Goal: Task Accomplishment & Management: Complete application form

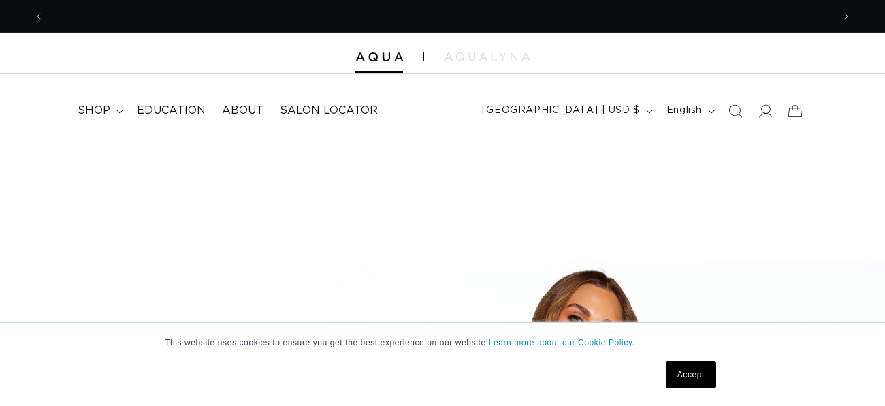
scroll to position [0, 788]
click at [693, 374] on link "Accept" at bounding box center [691, 374] width 50 height 27
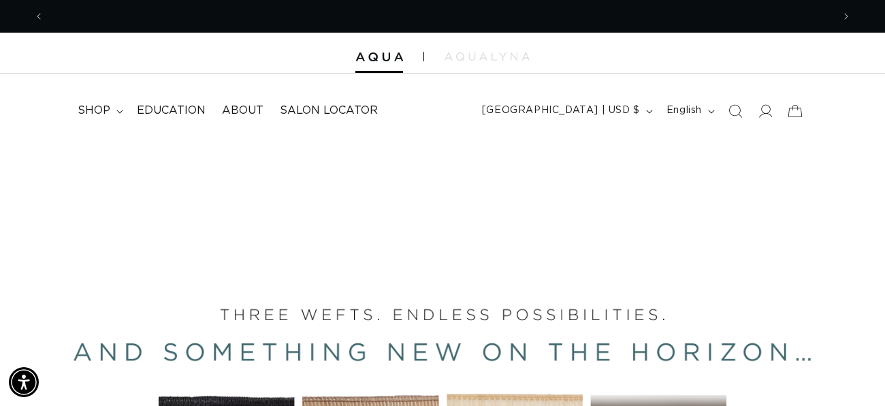
scroll to position [0, 1576]
click at [97, 108] on span "shop" at bounding box center [94, 111] width 33 height 14
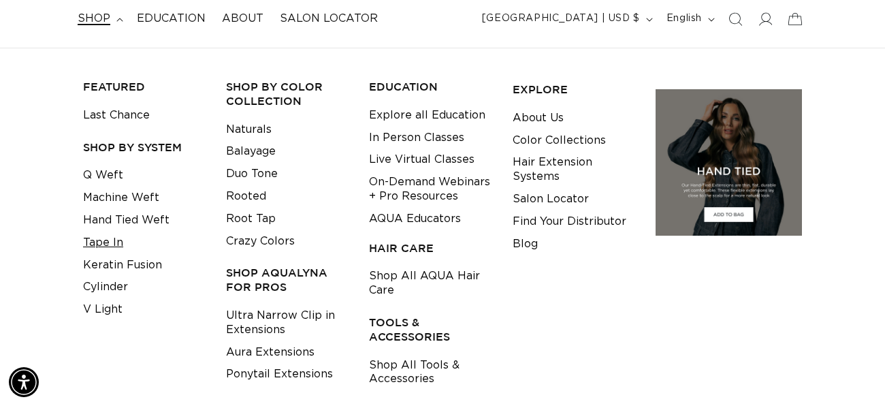
scroll to position [0, 788]
click at [107, 18] on span "shop" at bounding box center [94, 19] width 33 height 14
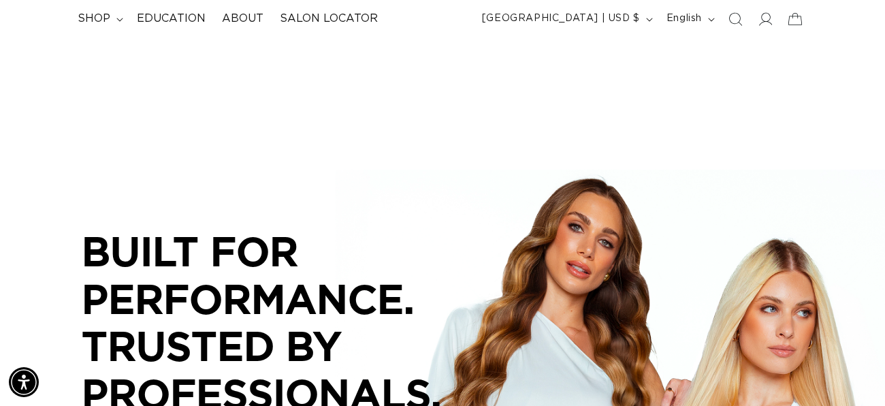
scroll to position [0, 1576]
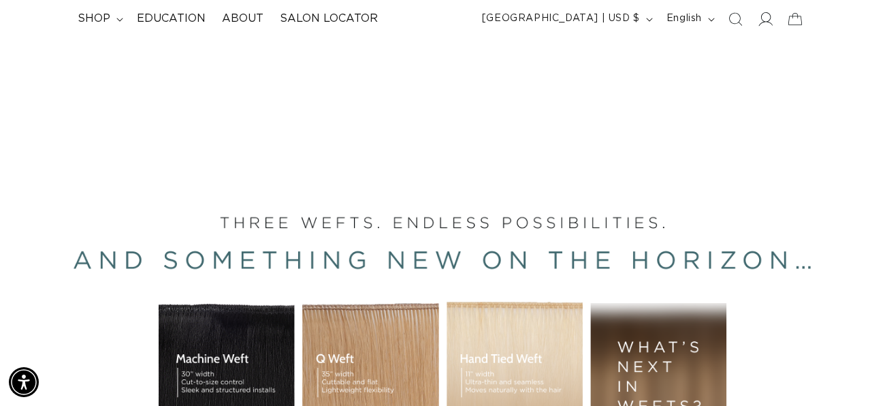
click at [765, 20] on icon at bounding box center [765, 19] width 14 height 14
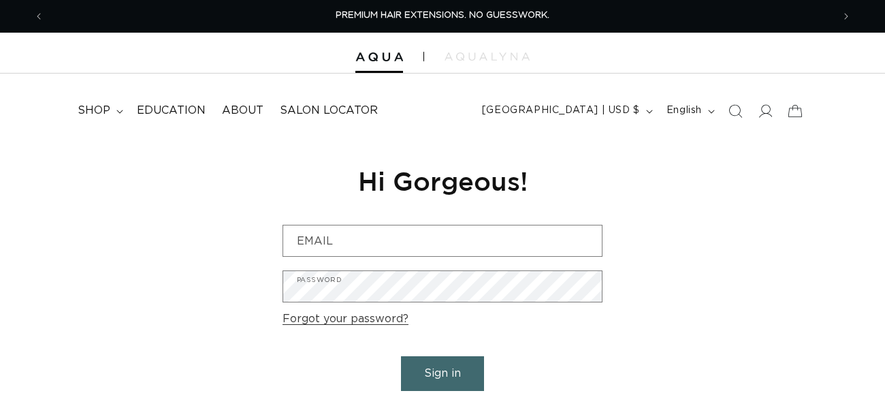
click at [458, 401] on link "Are you a Salon Professional? Request a PRO Account" at bounding box center [442, 411] width 319 height 20
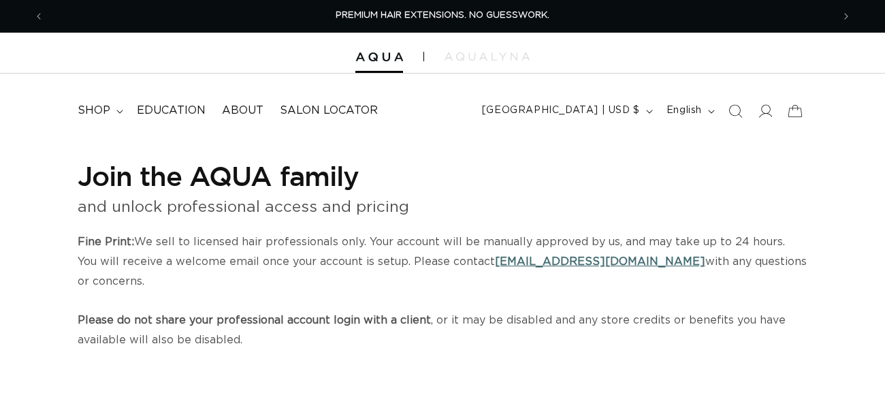
select select "US"
select select "[GEOGRAPHIC_DATA]"
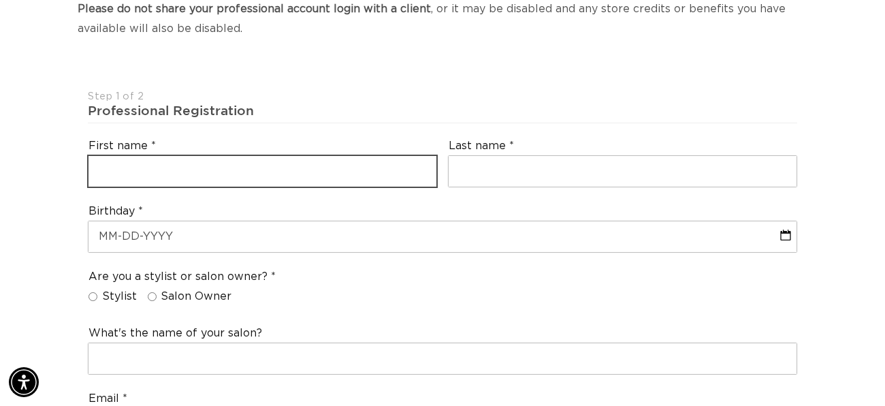
click at [351, 174] on input "text" at bounding box center [263, 171] width 348 height 31
type input "Victoria"
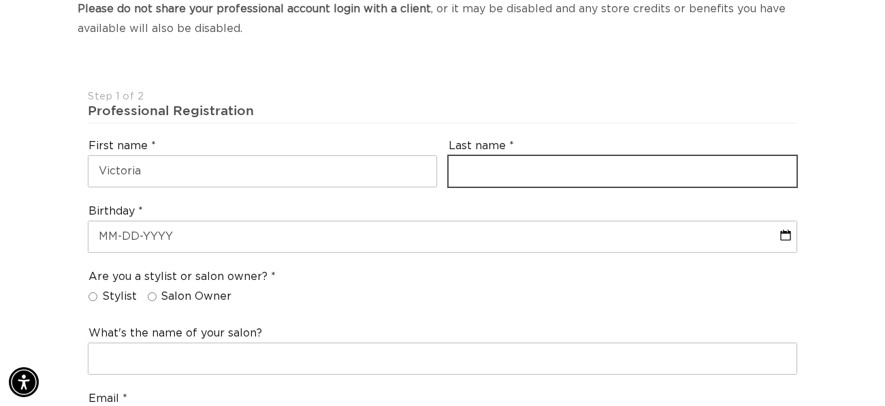
type input "DeGregorio"
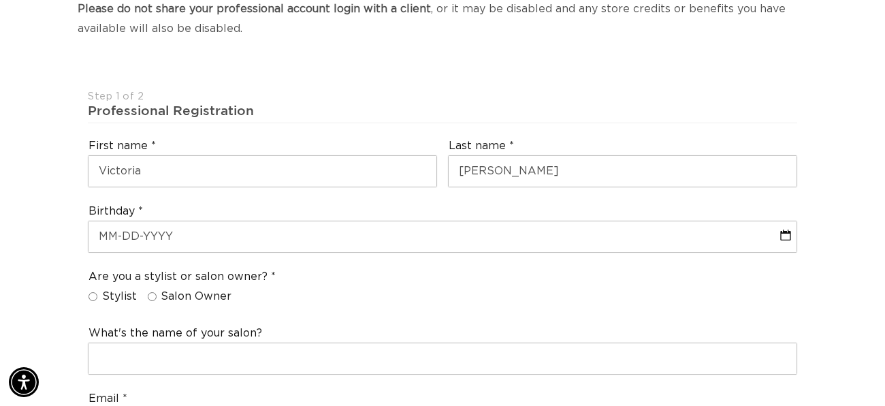
type input "victoriadegregorioo@gmail.com"
type input "+18622132823"
select select "New Jersey"
type input "07981"
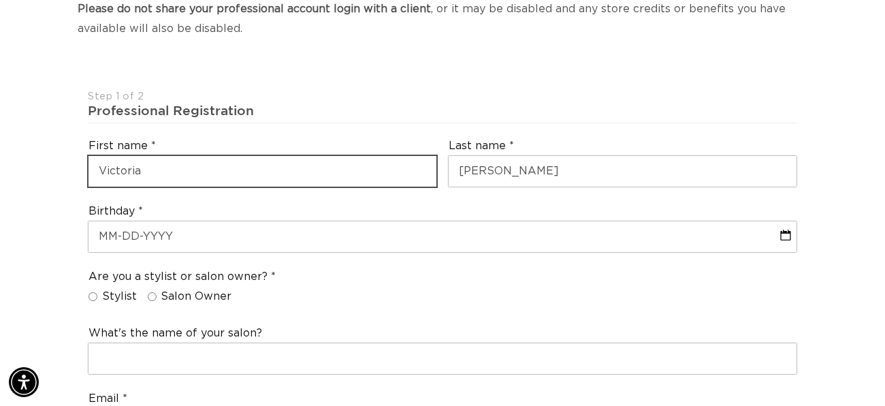
type input "+1 862 213 2823"
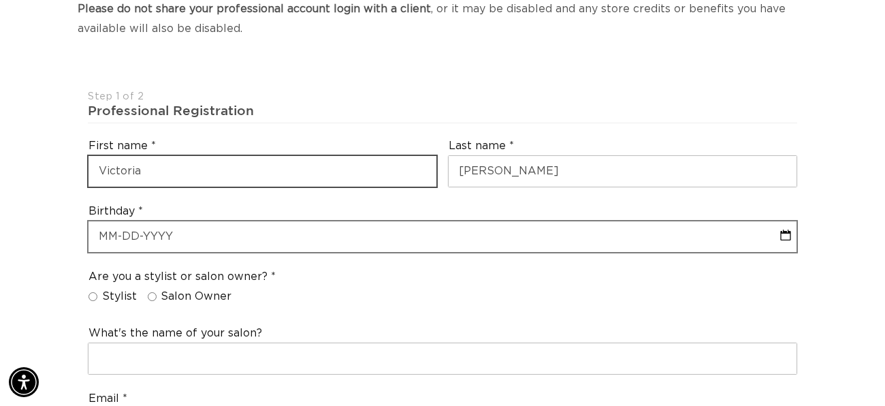
scroll to position [0, 0]
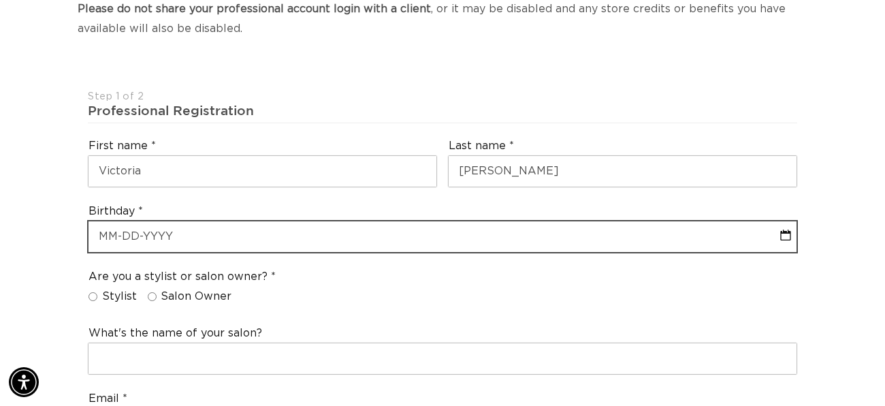
click at [215, 242] on input "text" at bounding box center [443, 236] width 708 height 31
select select "9"
select select "2025"
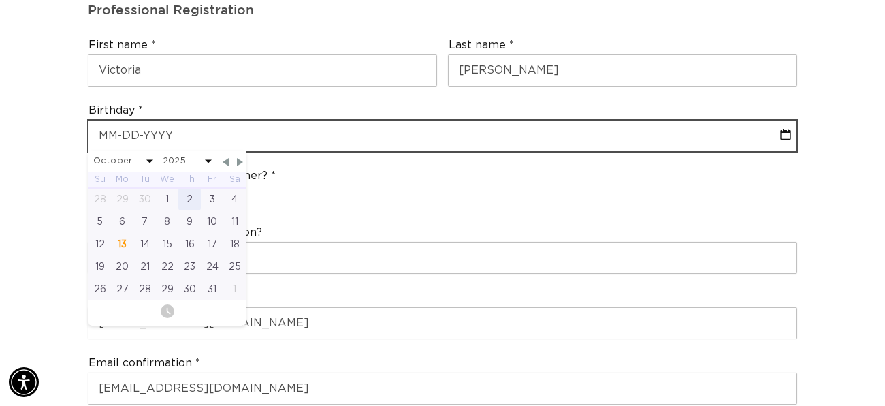
scroll to position [0, 788]
type input "0"
select select "9"
select select "2025"
type input "05"
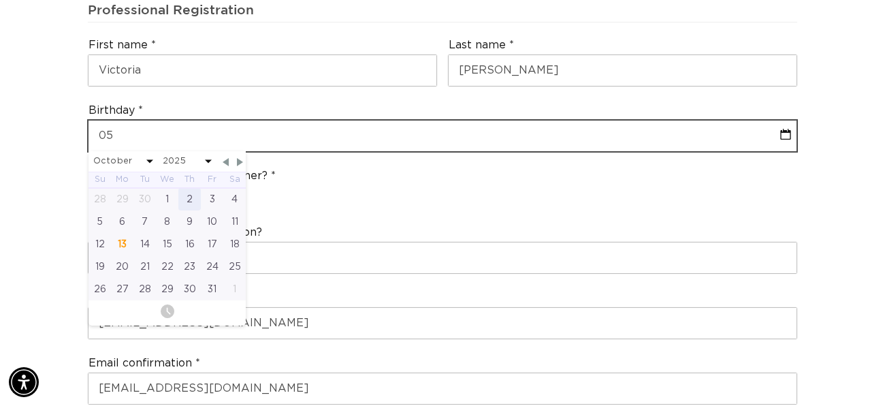
select select "9"
select select "2025"
type input "05-20"
select select "9"
select select "2025"
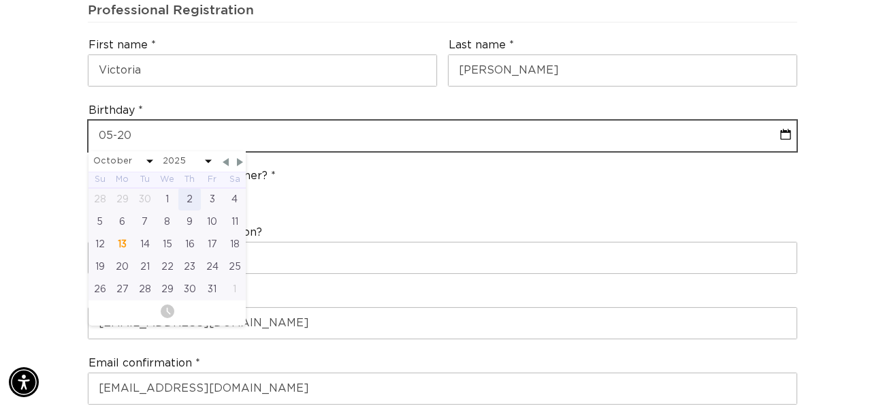
scroll to position [0, 1576]
type input "05-20-2"
select select "9"
select select "2025"
type input "05-20-200"
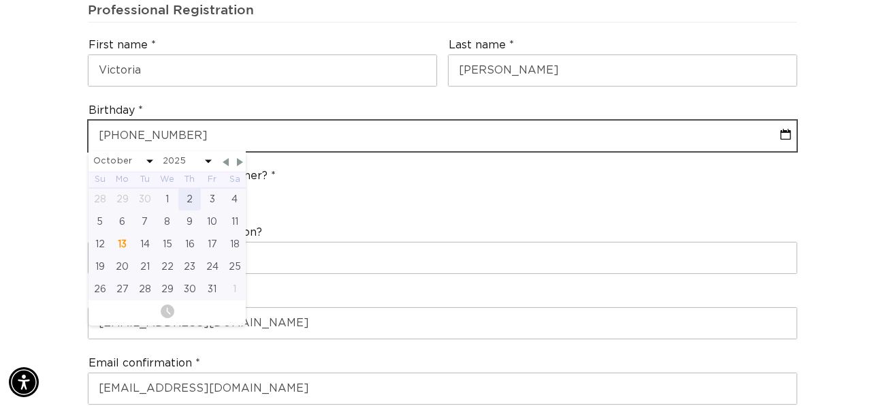
select select "9"
select select "2025"
type input "05-20-2006"
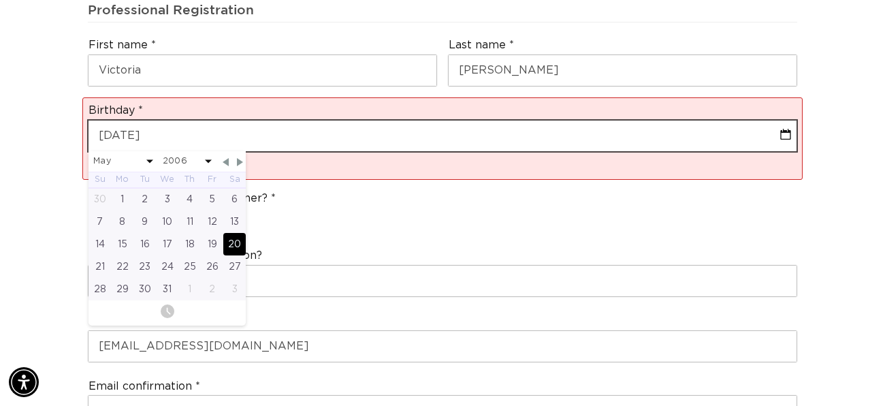
select select "4"
select select "2006"
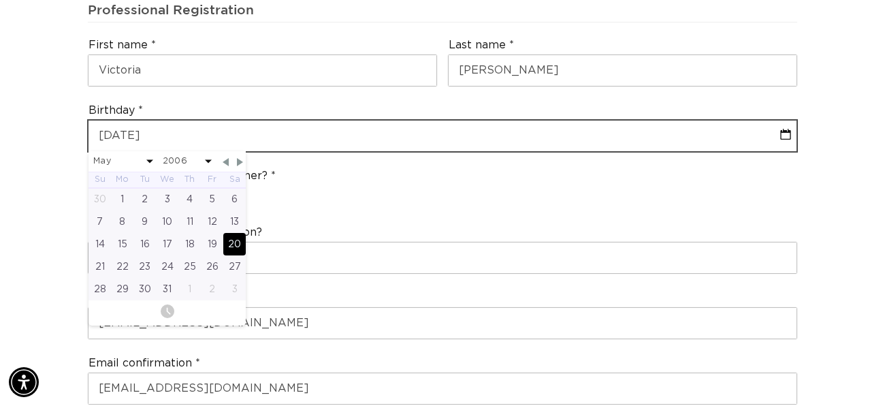
scroll to position [0, 0]
type input "05-20-2006"
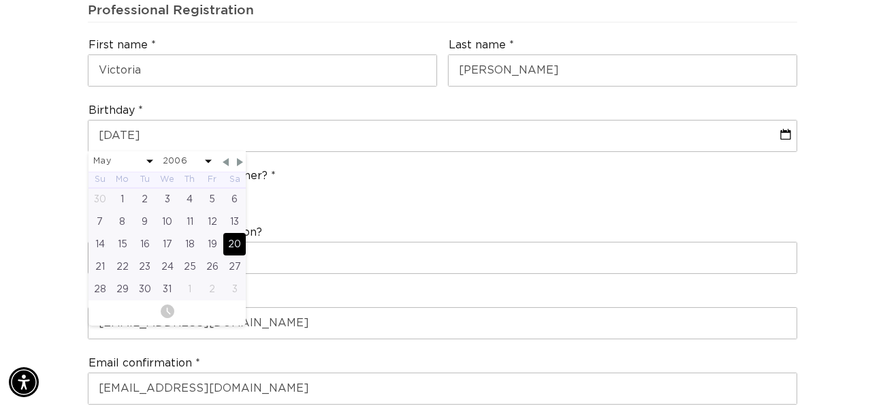
click at [335, 217] on div "What's the name of your salon?" at bounding box center [442, 249] width 720 height 65
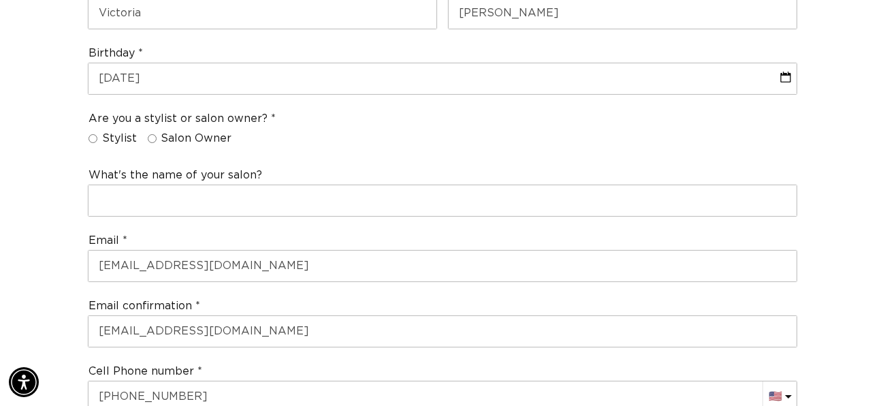
scroll to position [0, 788]
click at [95, 141] on input "Stylist" at bounding box center [93, 138] width 9 height 9
radio input "true"
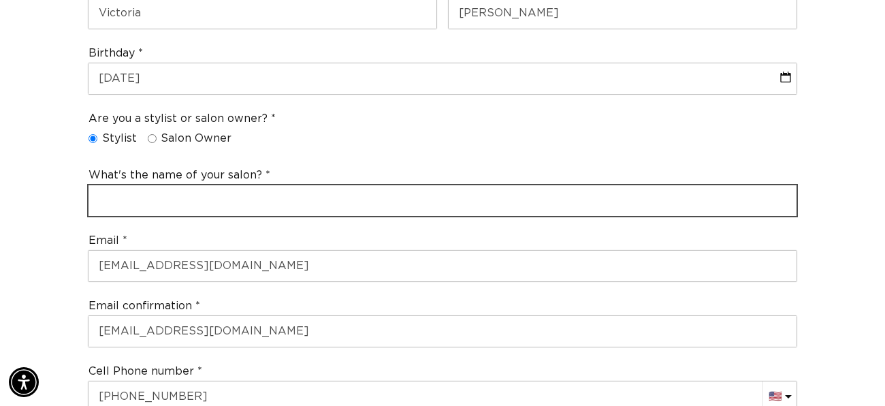
click at [159, 198] on input "text" at bounding box center [443, 200] width 708 height 31
type input "S"
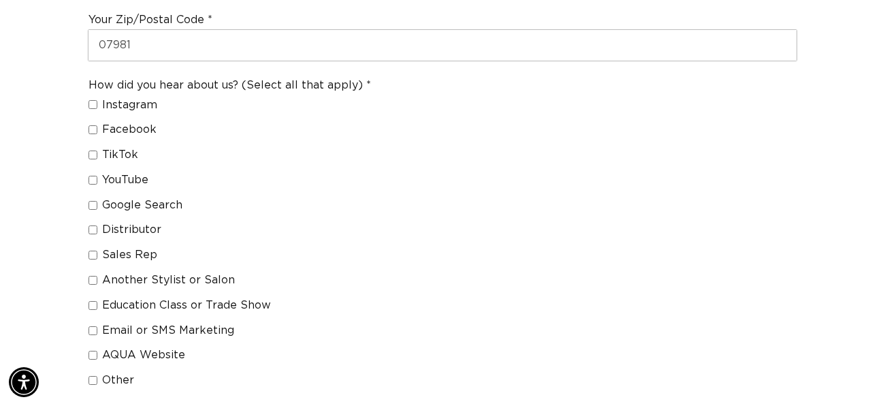
scroll to position [1037, 0]
click at [118, 104] on span "Instagram" at bounding box center [129, 104] width 55 height 14
click at [97, 104] on input "Instagram" at bounding box center [93, 103] width 9 height 9
checkbox input "true"
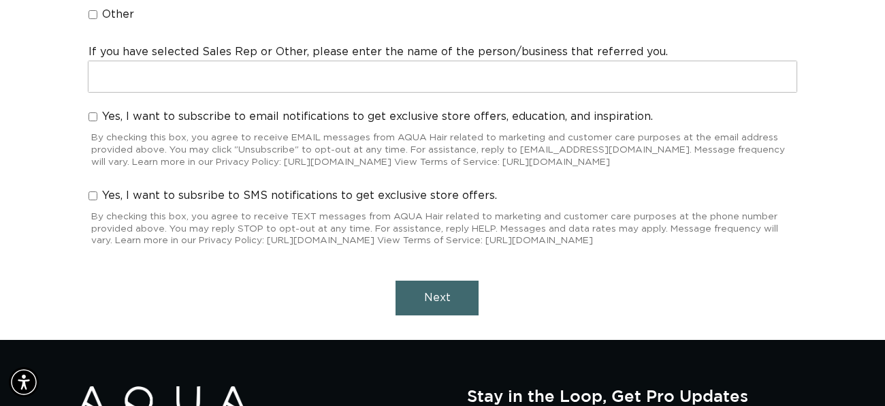
scroll to position [0, 788]
click at [455, 315] on button "Next" at bounding box center [437, 298] width 83 height 35
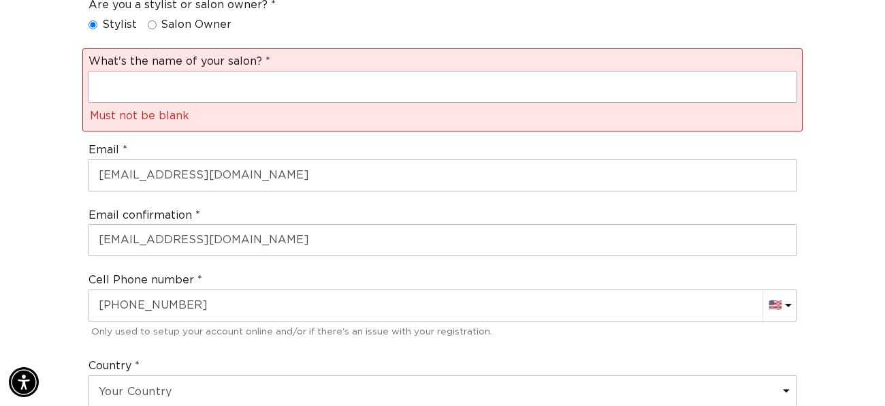
scroll to position [0, 0]
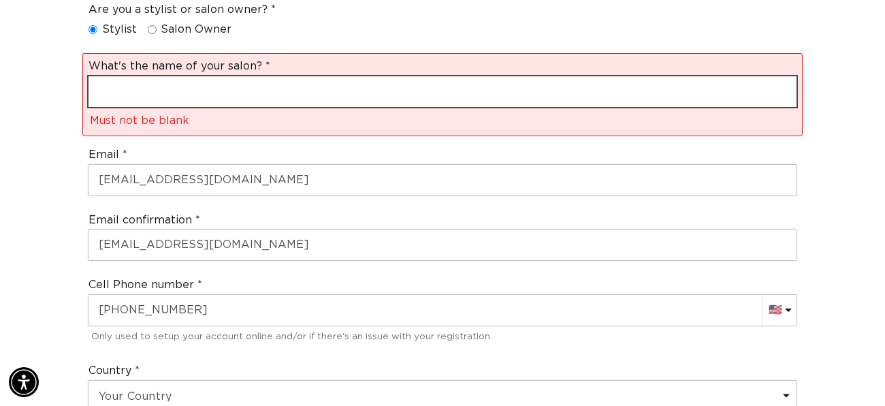
click at [313, 96] on input "text" at bounding box center [443, 91] width 708 height 31
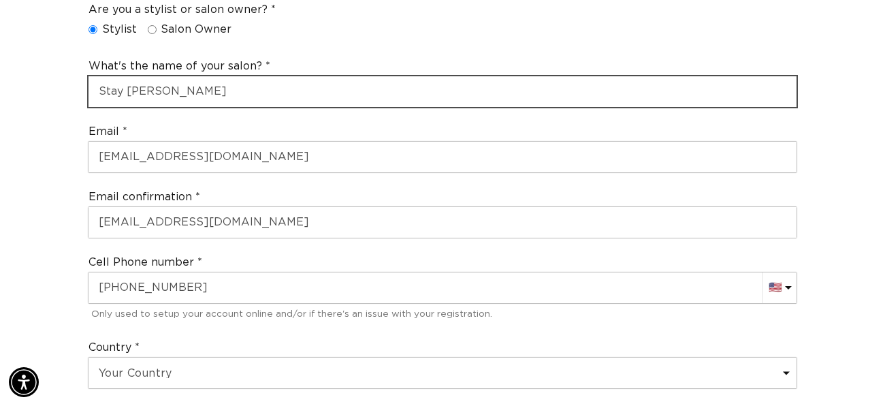
type input "Stay Salon"
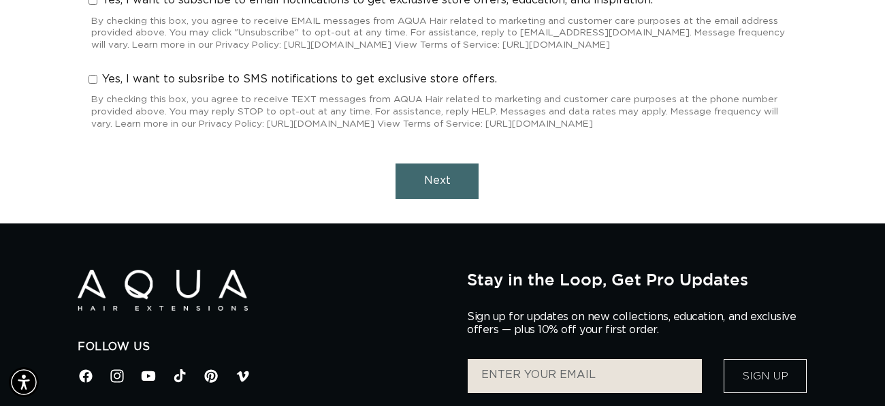
click at [433, 198] on button "Next" at bounding box center [437, 180] width 83 height 35
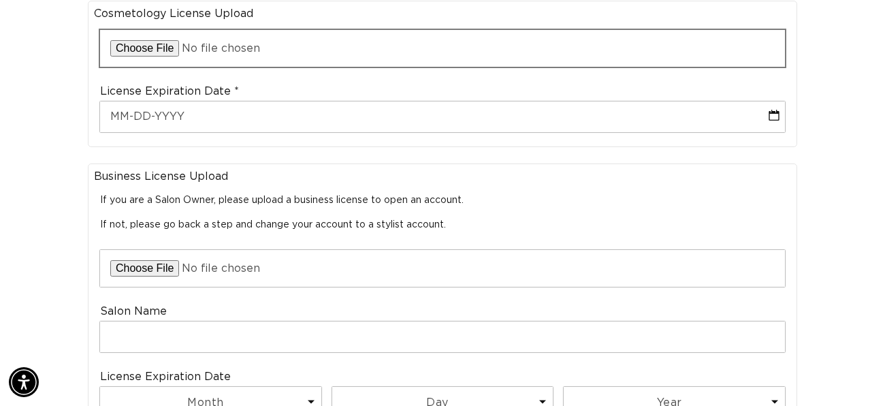
click at [134, 47] on input "file" at bounding box center [442, 48] width 685 height 37
type input "C:\fakepath\IMG_1448.jpg"
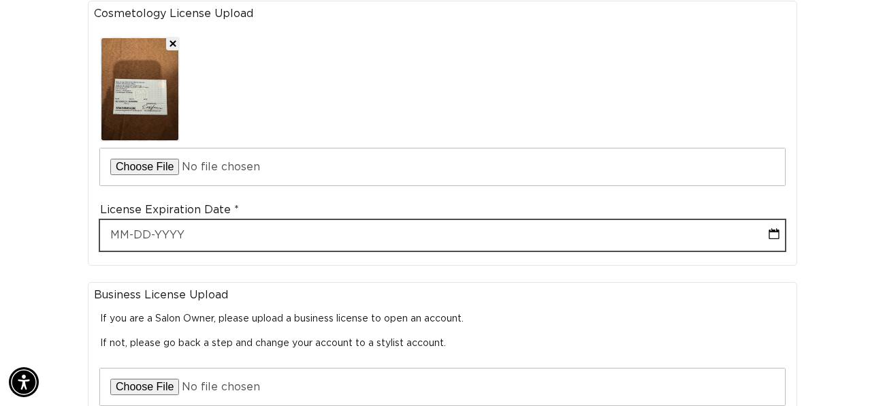
click at [210, 241] on input "text" at bounding box center [442, 235] width 685 height 31
select select "9"
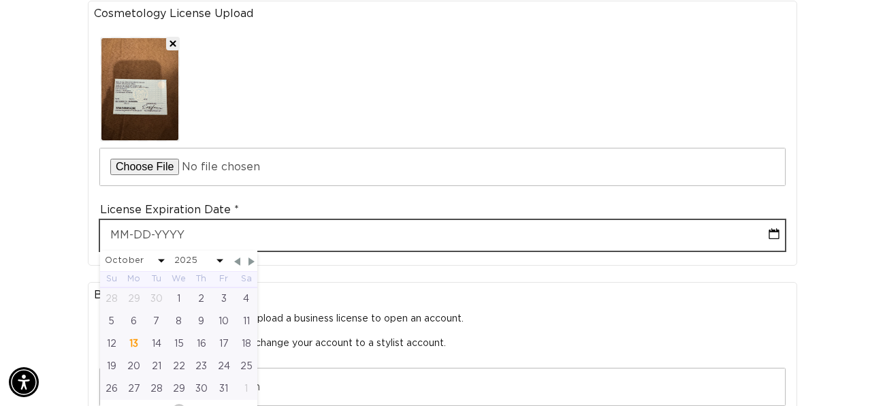
type input "0"
select select "9"
type input "09"
select select "9"
type input "09-3"
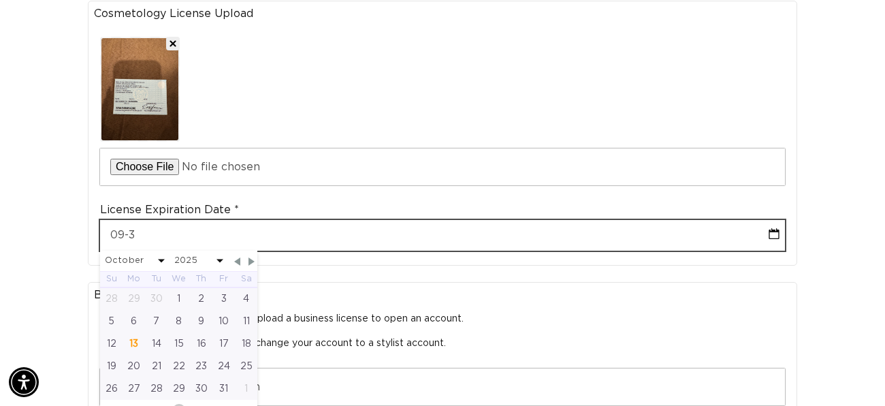
select select "9"
type input "09-30-2"
select select "9"
type input "09-30-20"
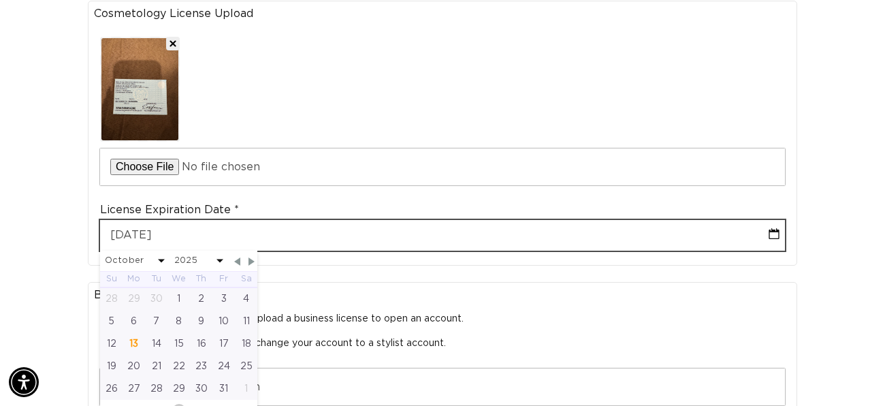
select select "9"
type input "09-30-202"
select select "9"
type input "09-30-2026"
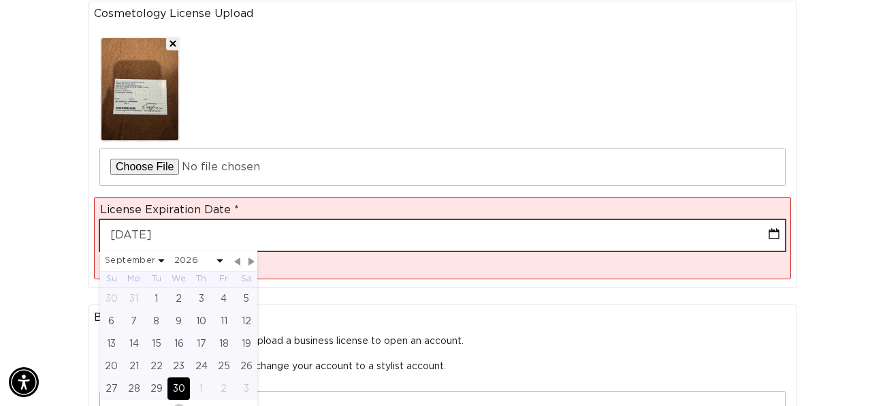
select select "8"
select select "2026"
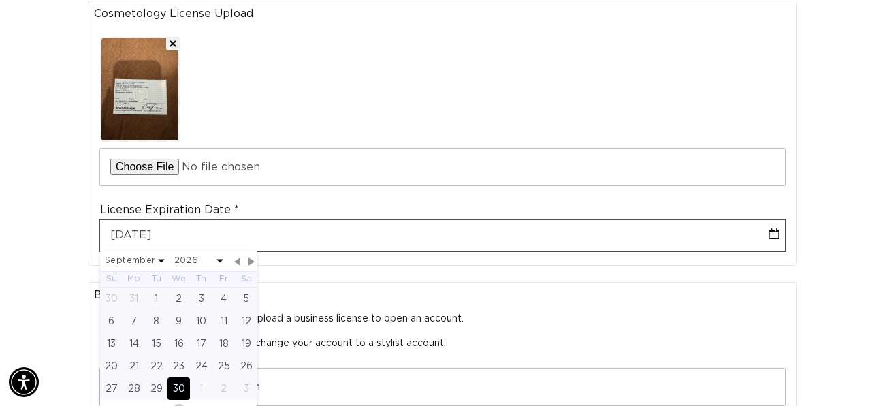
scroll to position [0, 1576]
type input "09-30-2026"
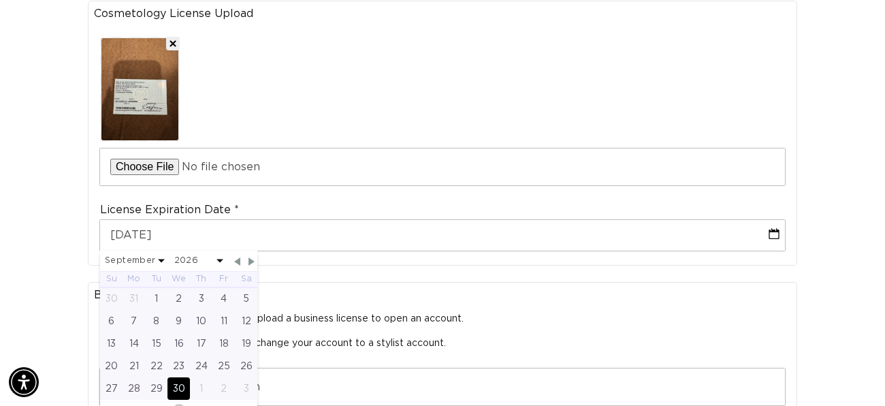
click at [67, 185] on div "Join the AQUA family and unlock professional access and pricing Fine Print: We …" at bounding box center [442, 240] width 885 height 1199
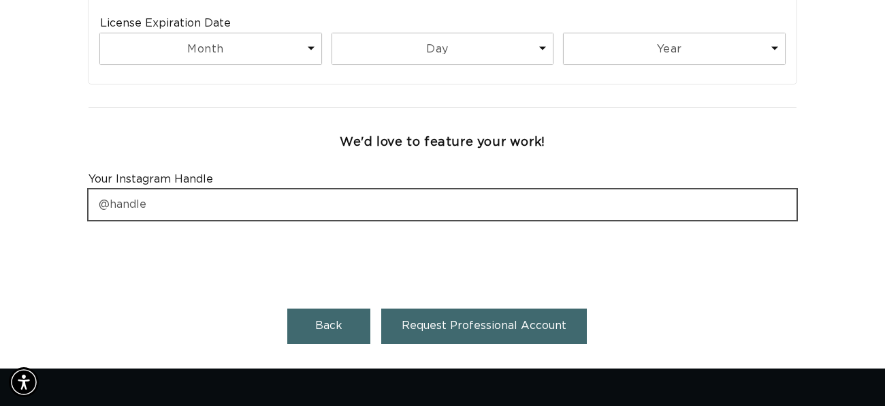
click at [146, 210] on input "text" at bounding box center [443, 204] width 708 height 31
type input "torbellahairrr"
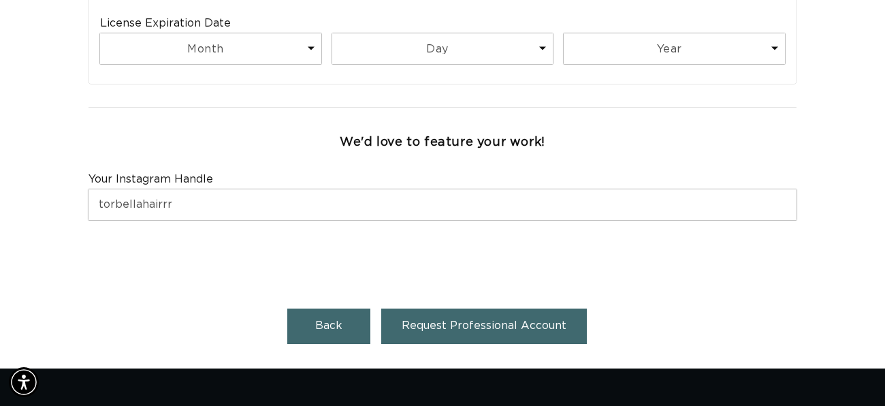
click at [455, 323] on span "Request Professional Account" at bounding box center [484, 325] width 165 height 11
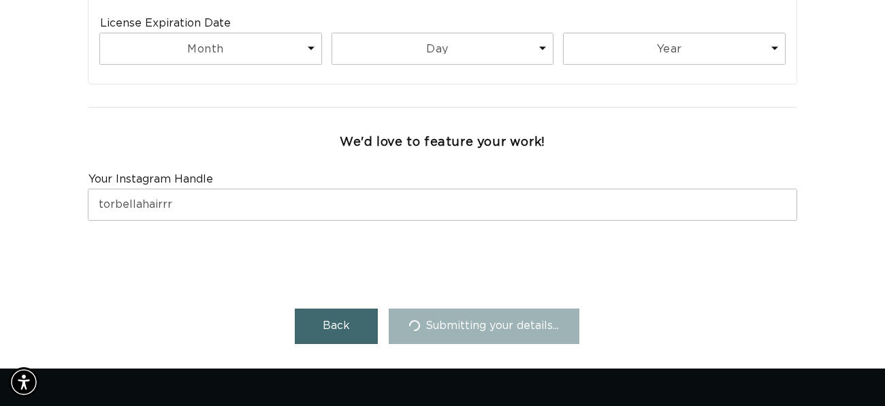
scroll to position [0, 1576]
